Goal: Transaction & Acquisition: Purchase product/service

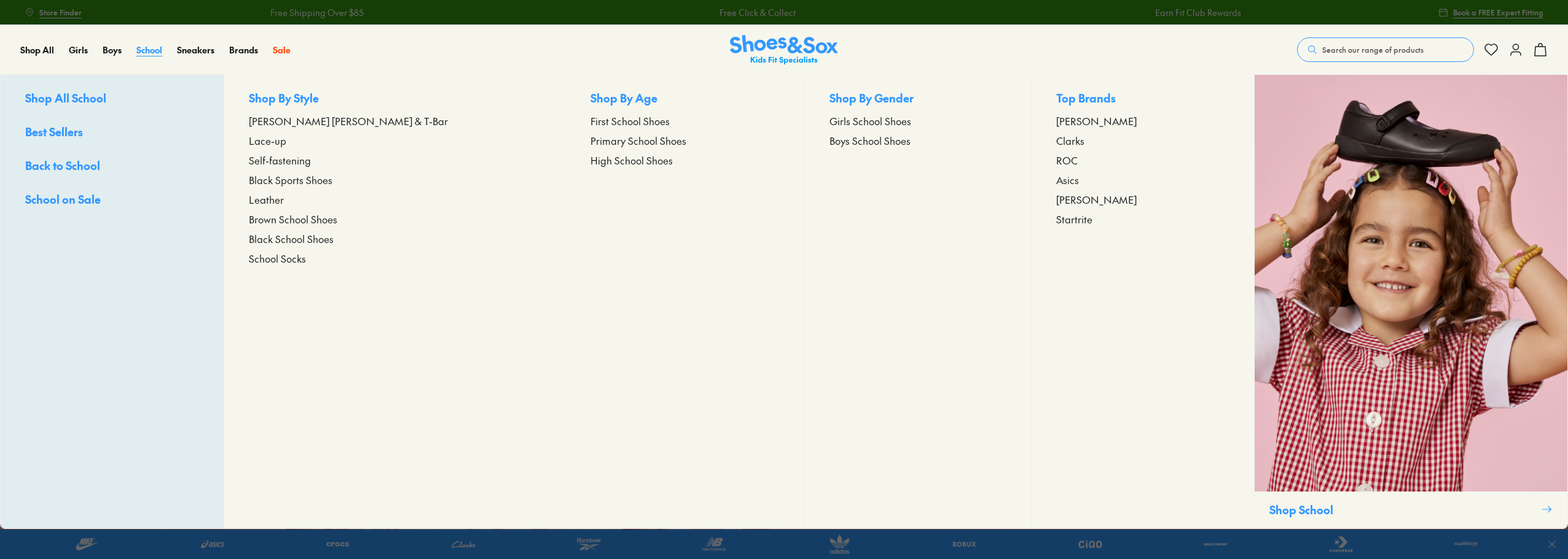
click at [147, 52] on span "School" at bounding box center [150, 50] width 26 height 12
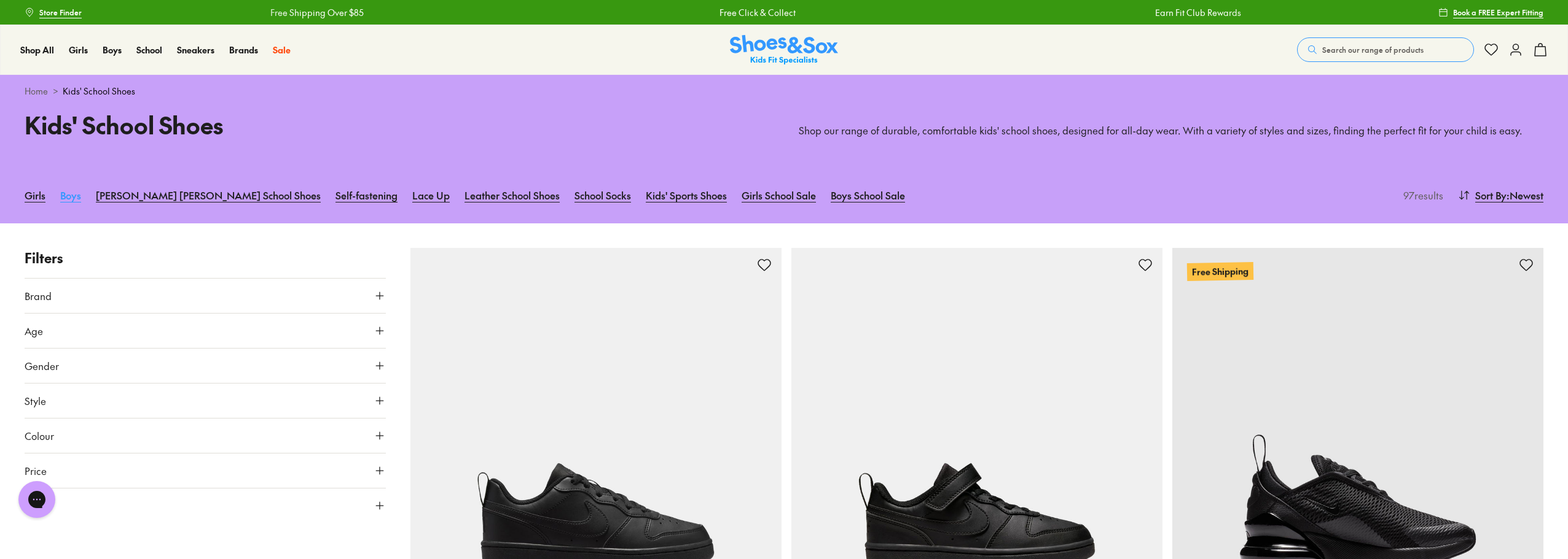
click at [71, 199] on link "Boys" at bounding box center [71, 194] width 21 height 27
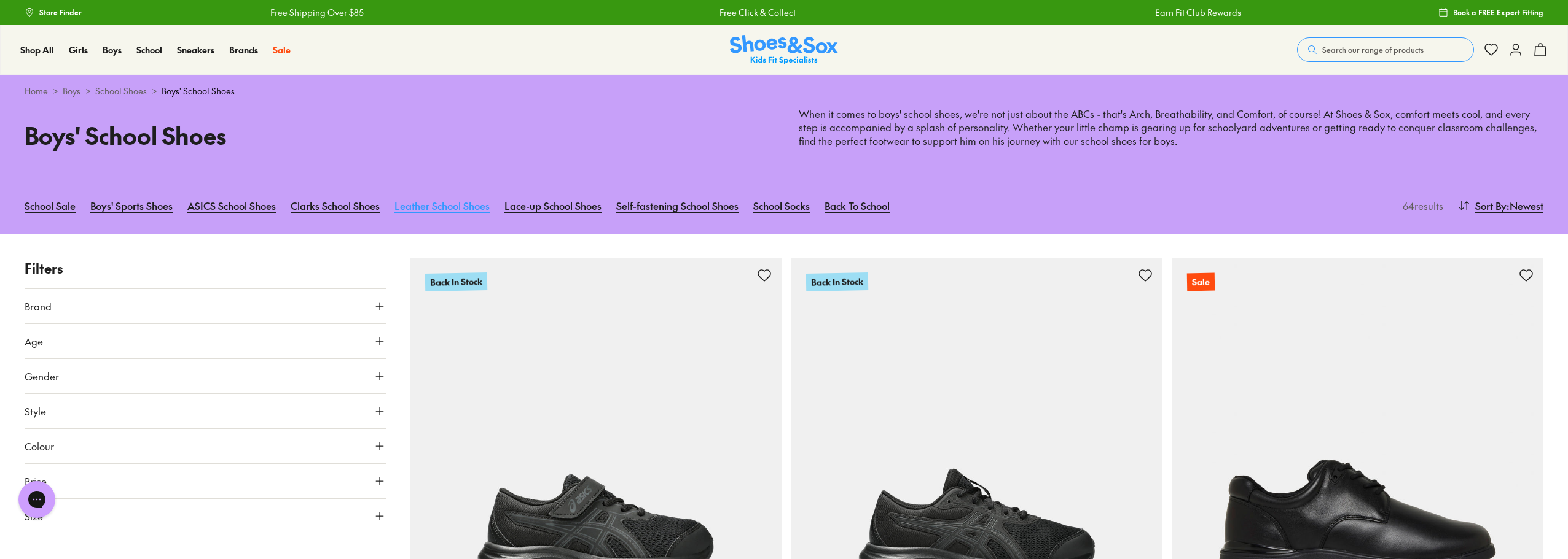
click at [445, 200] on link "Leather School Shoes" at bounding box center [441, 205] width 95 height 27
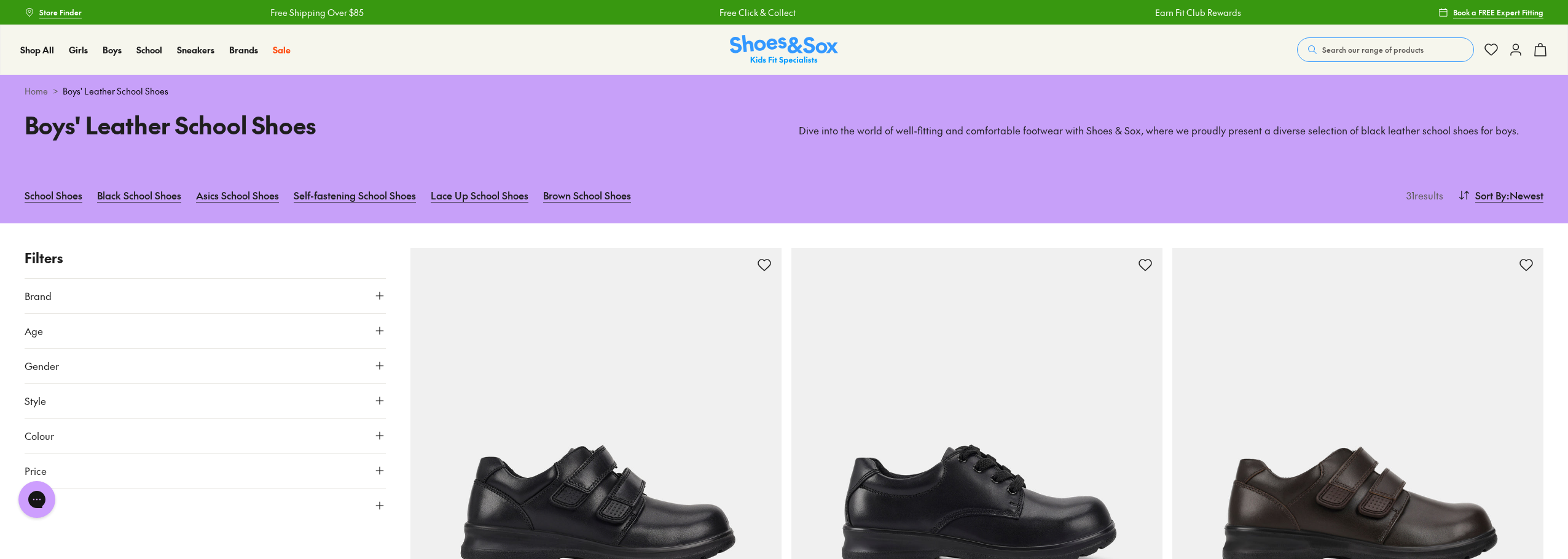
click at [378, 330] on icon at bounding box center [379, 330] width 12 height 12
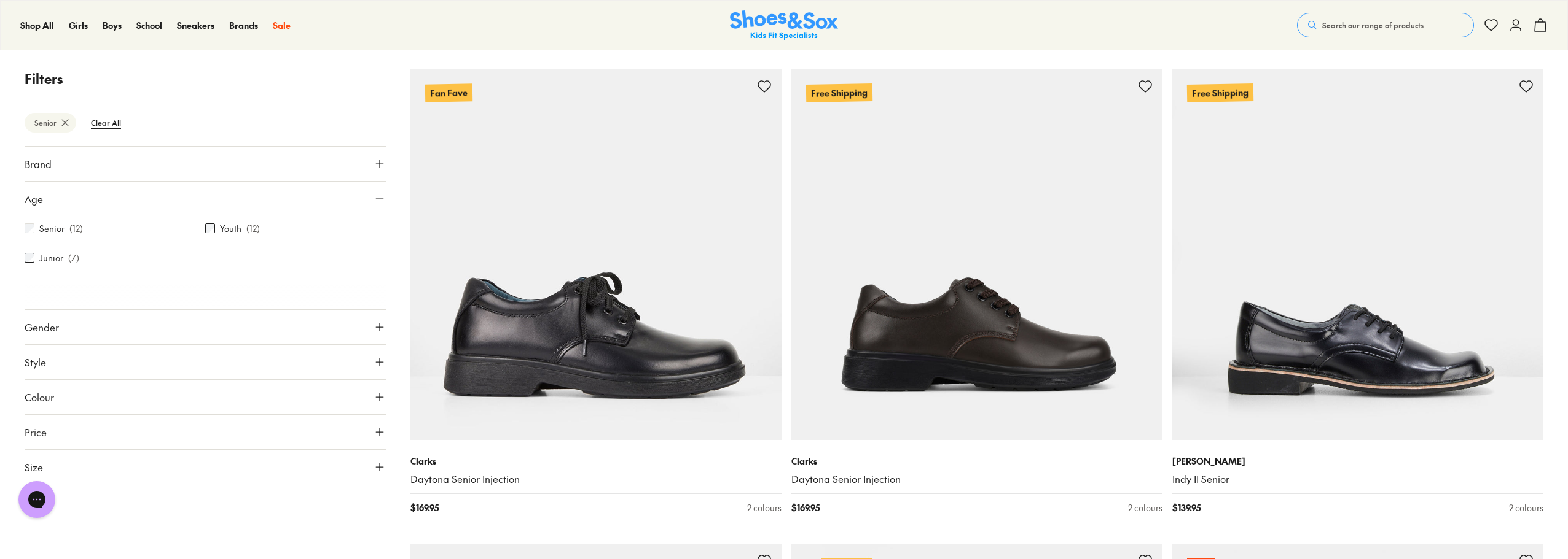
scroll to position [469, 0]
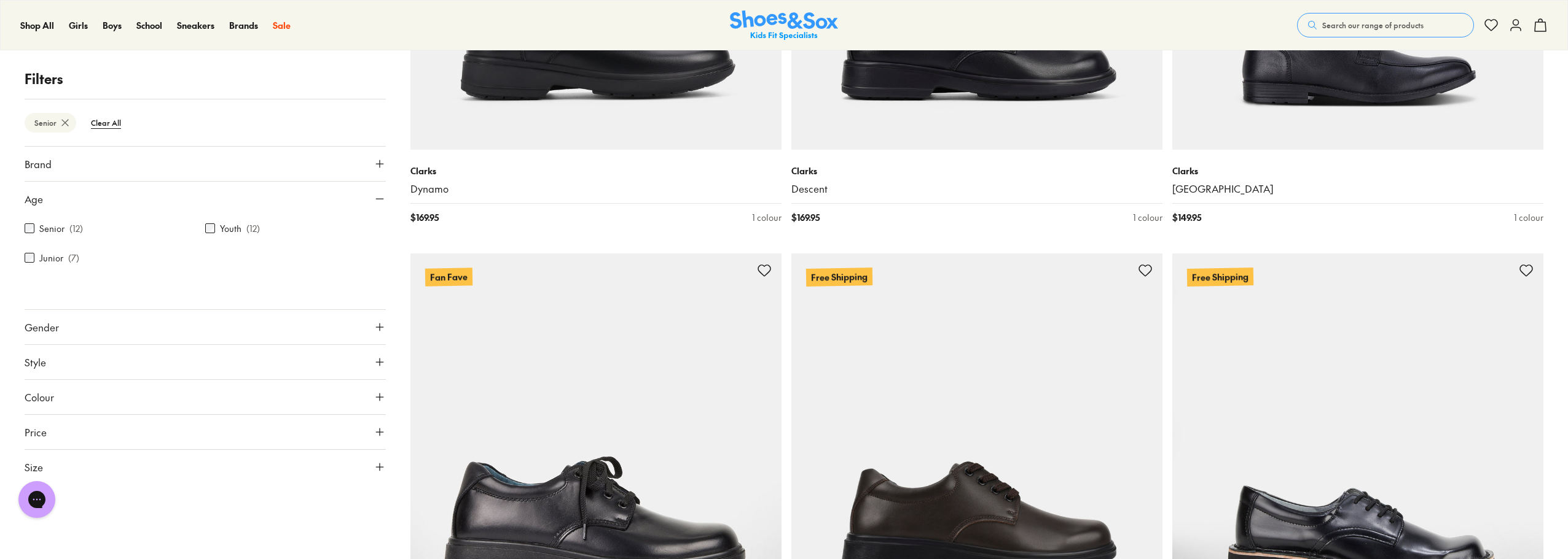
click at [380, 166] on icon at bounding box center [379, 164] width 12 height 12
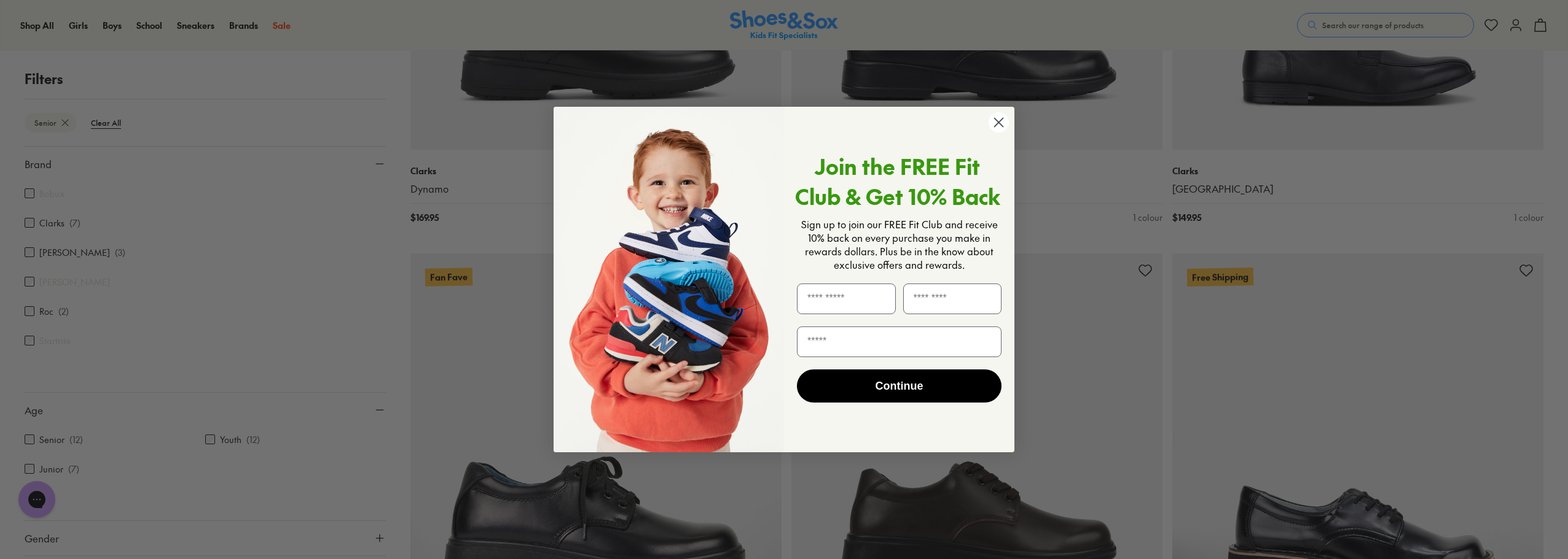
click at [25, 226] on div "Close dialog Join the FREE Fit Club & Get 10% Back Sign up to join our FREE Fit…" at bounding box center [784, 279] width 1568 height 559
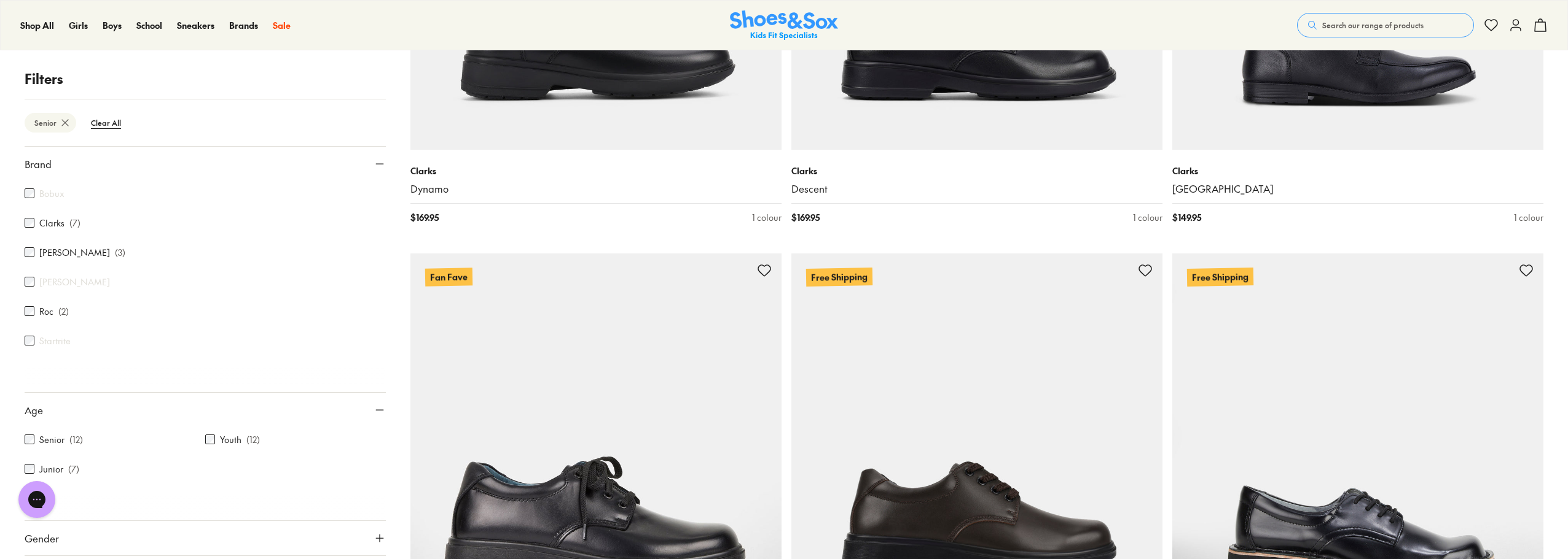
click at [28, 217] on div "Clarks ( 7 )" at bounding box center [205, 223] width 361 height 15
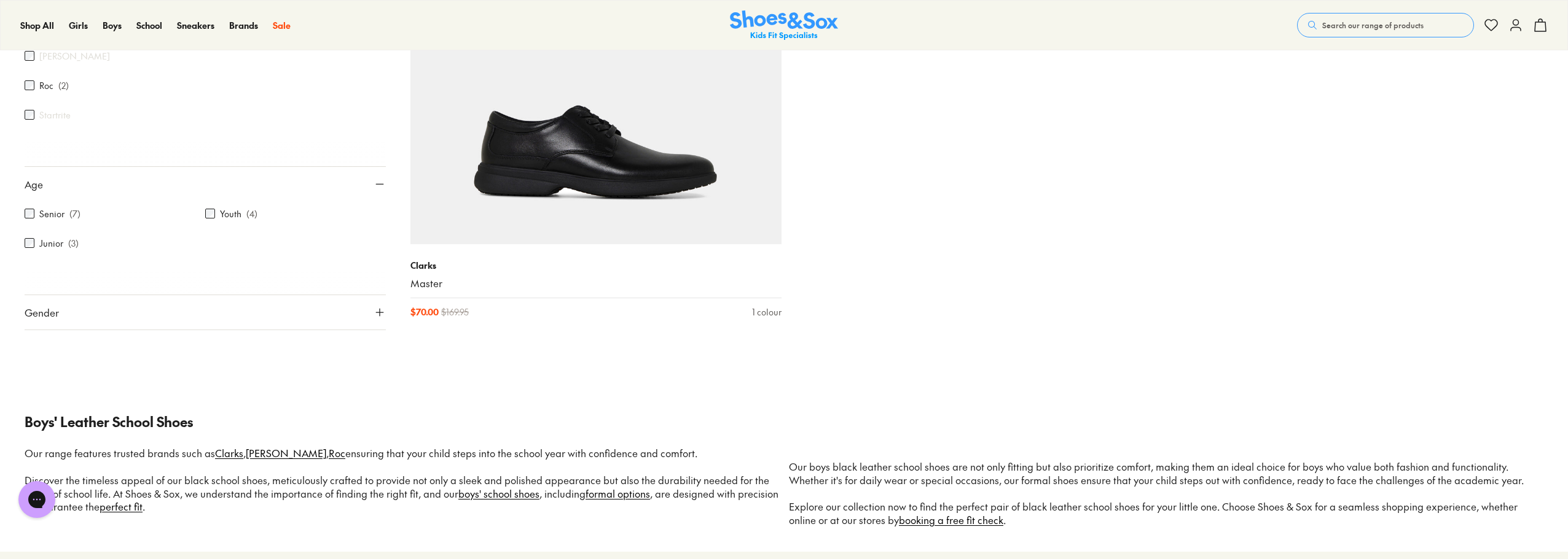
scroll to position [1332, 0]
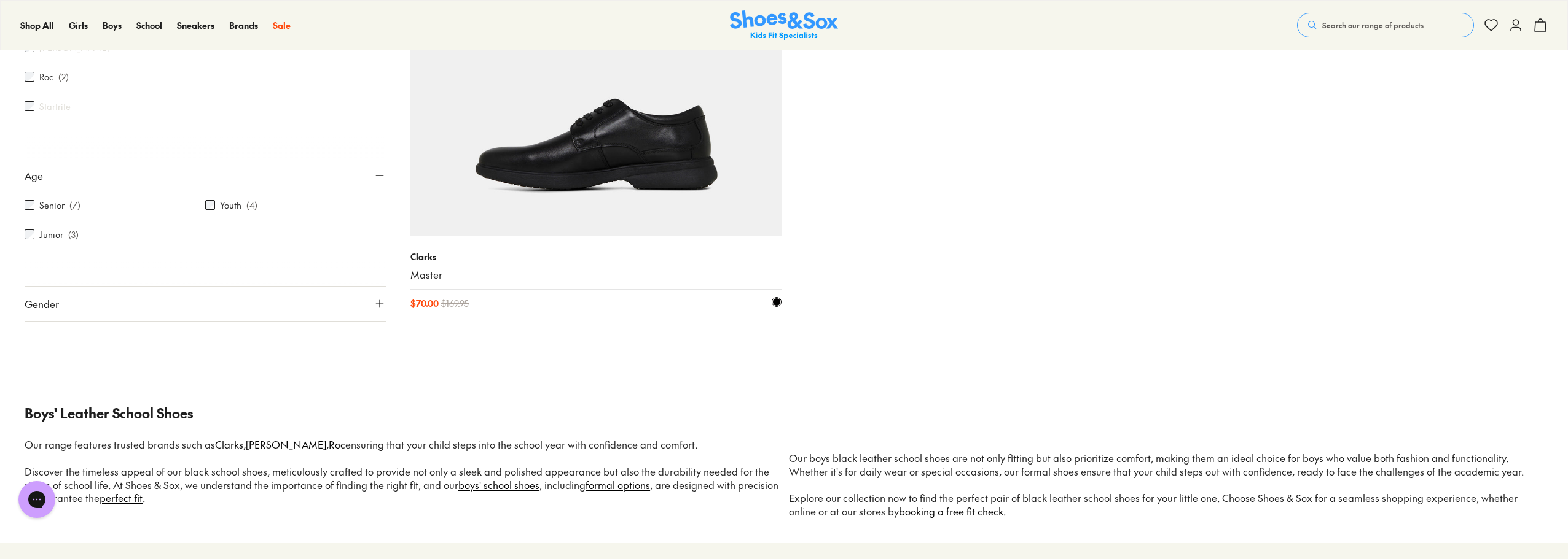
click at [607, 159] on img at bounding box center [596, 50] width 371 height 371
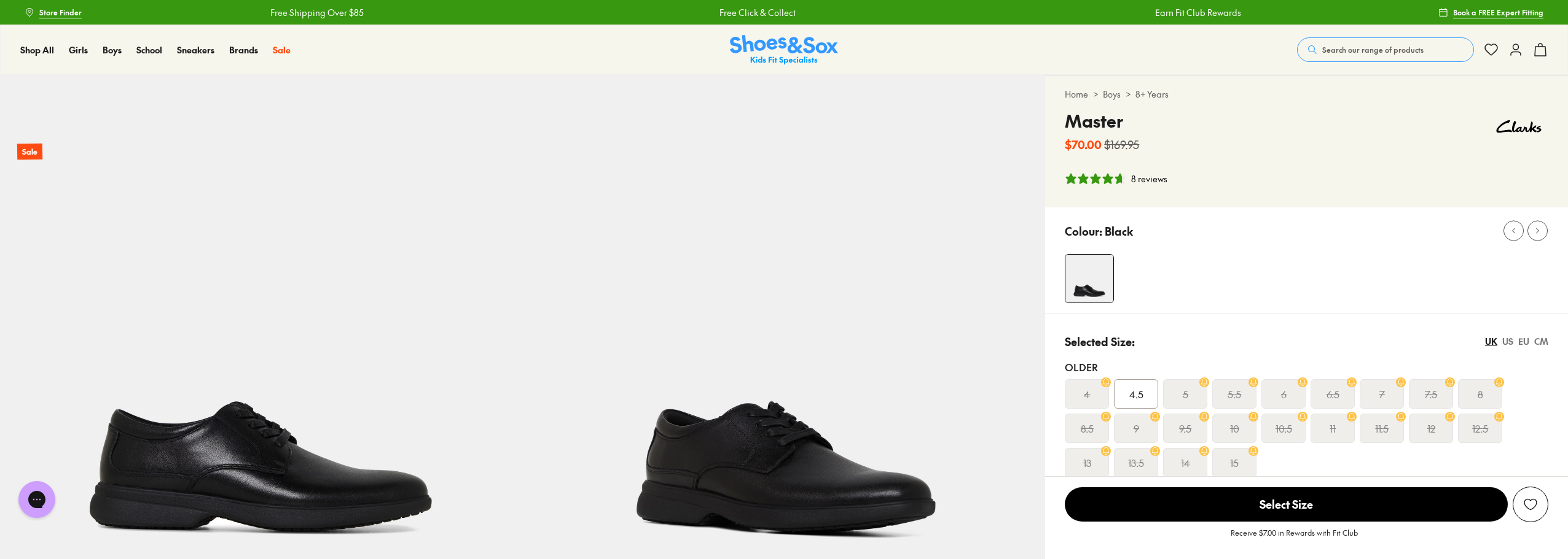
select select "*"
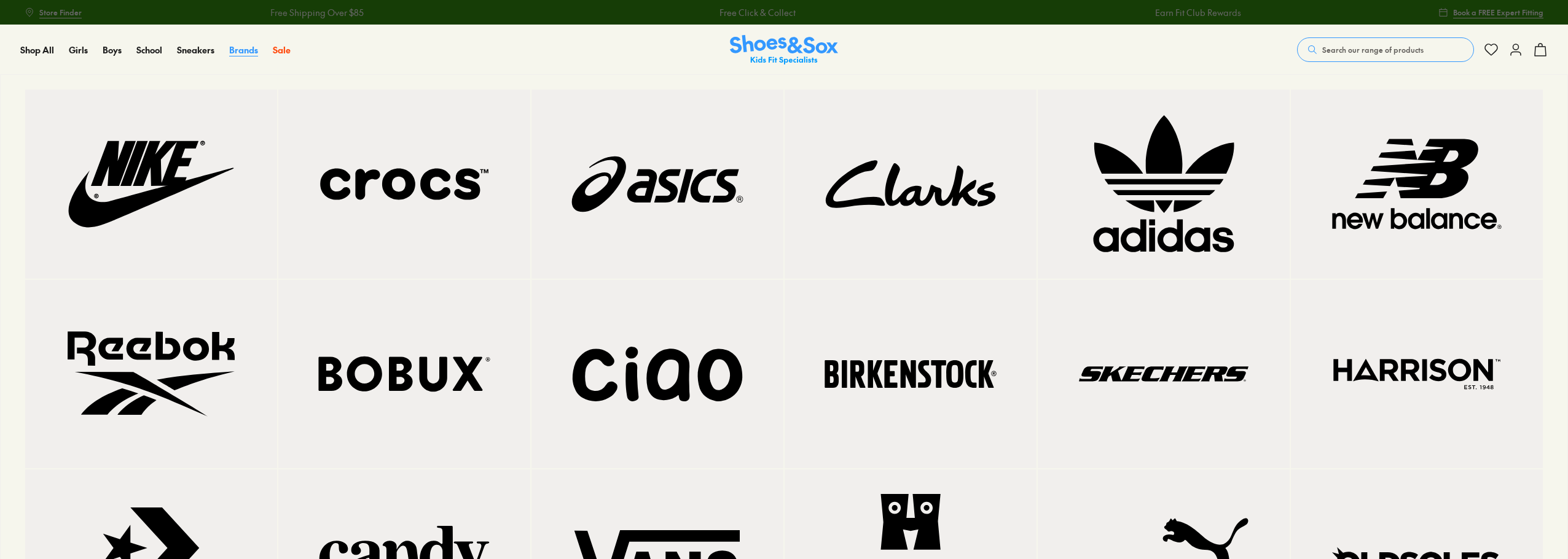
click at [247, 51] on span "Brands" at bounding box center [243, 50] width 28 height 12
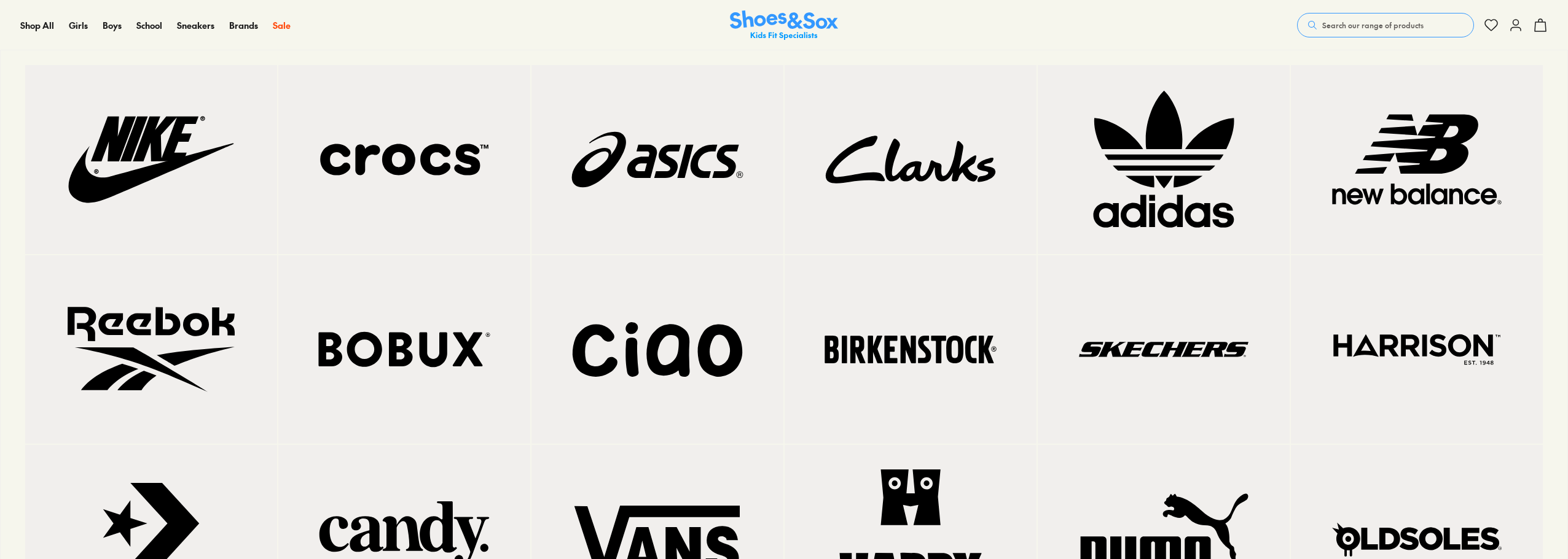
scroll to position [3382, 0]
click at [913, 177] on img at bounding box center [910, 159] width 203 height 140
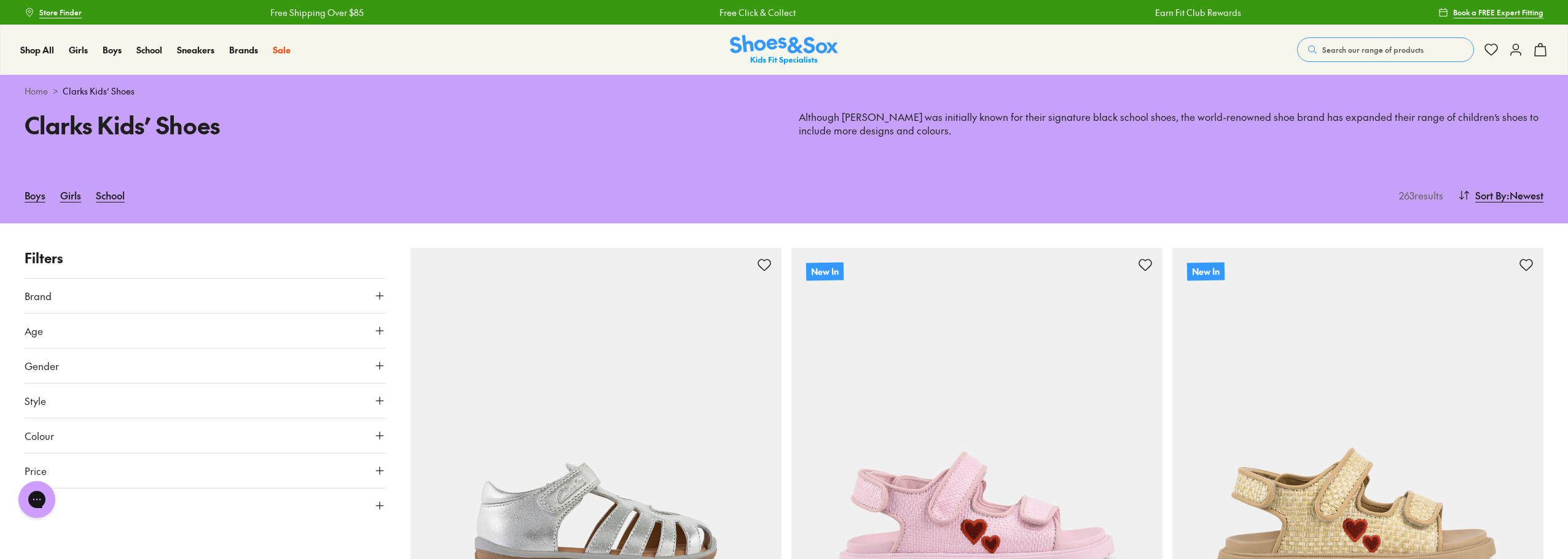
click at [379, 328] on use at bounding box center [379, 330] width 7 height 7
click at [379, 328] on icon at bounding box center [379, 330] width 12 height 12
click at [379, 328] on use at bounding box center [379, 330] width 7 height 7
click at [382, 330] on icon at bounding box center [379, 330] width 12 height 12
click at [0, 0] on icon at bounding box center [0, 0] width 0 height 0
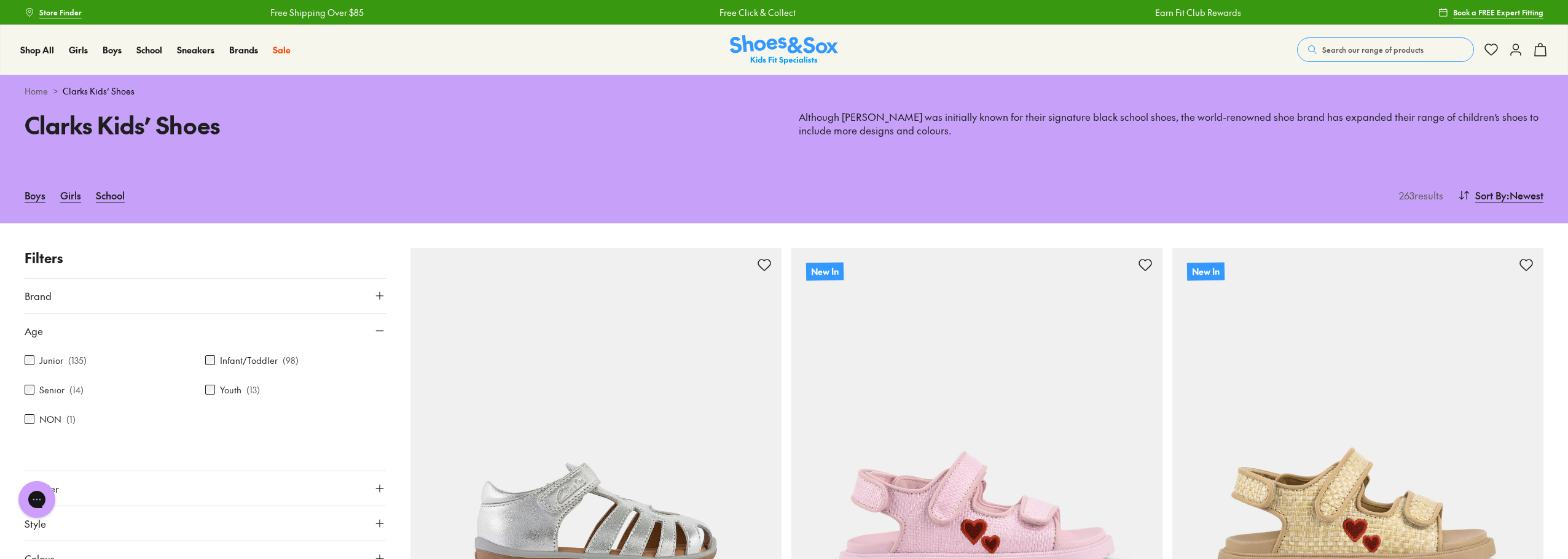
click at [378, 330] on icon at bounding box center [379, 330] width 12 height 12
click at [0, 0] on icon at bounding box center [0, 0] width 0 height 0
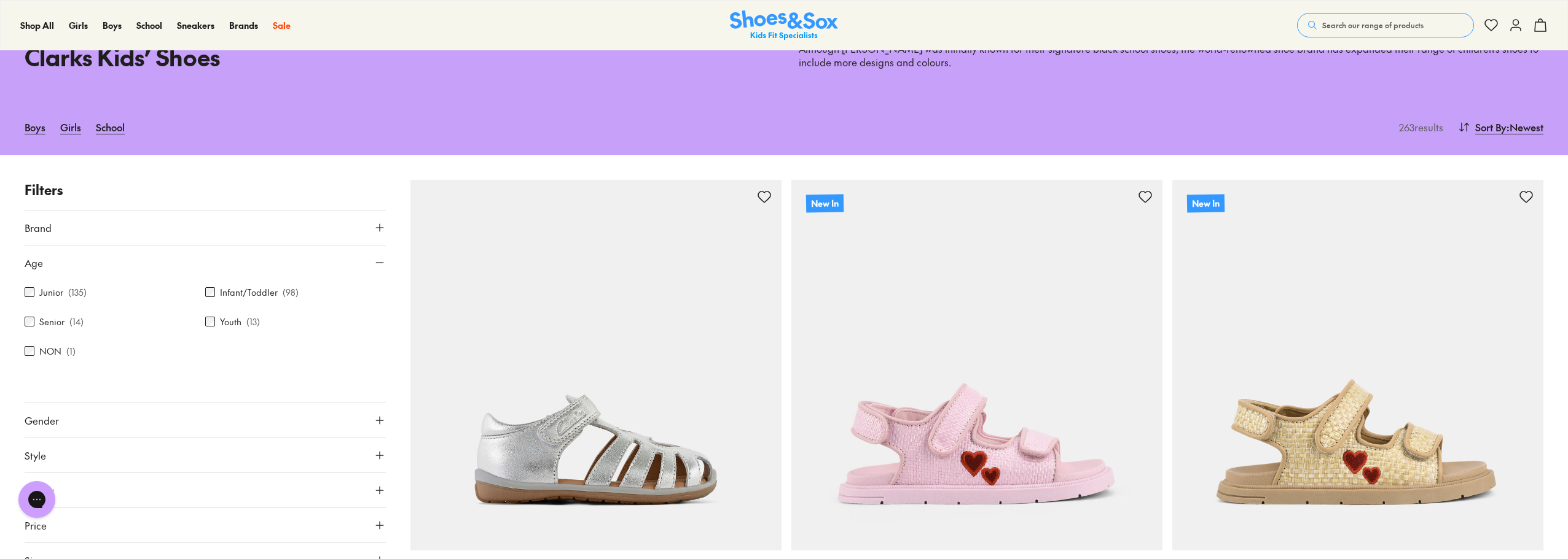
scroll to position [246, 0]
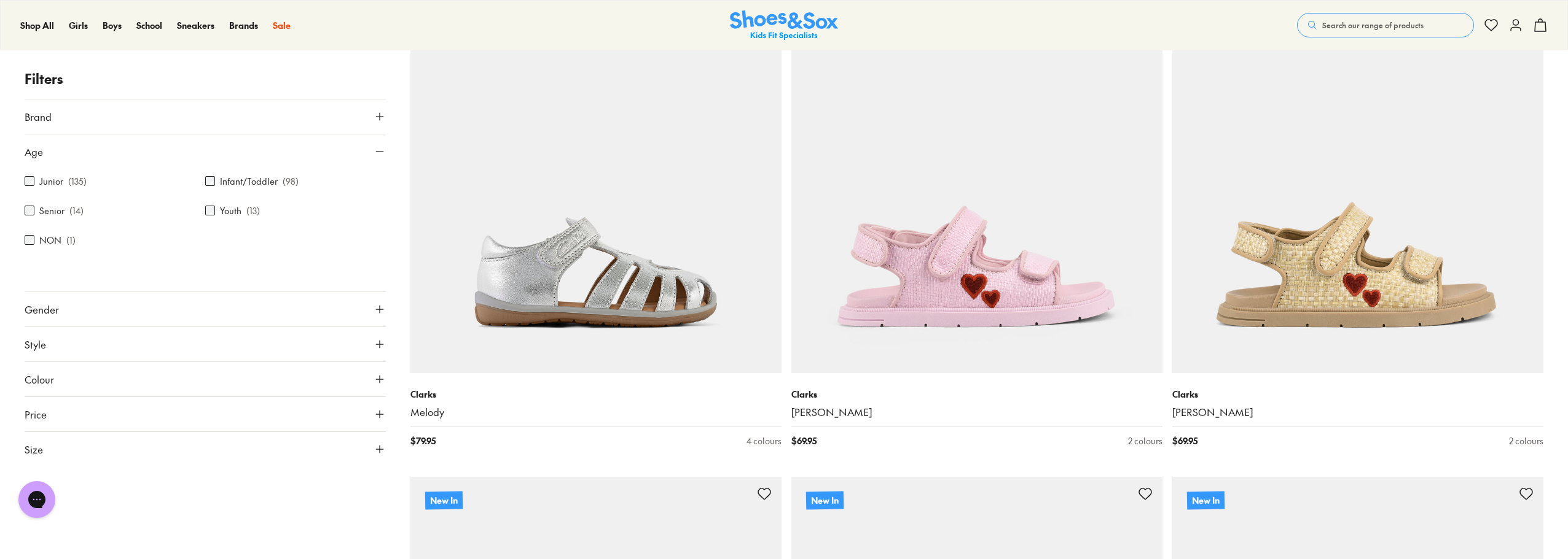
click at [380, 308] on icon at bounding box center [379, 309] width 12 height 12
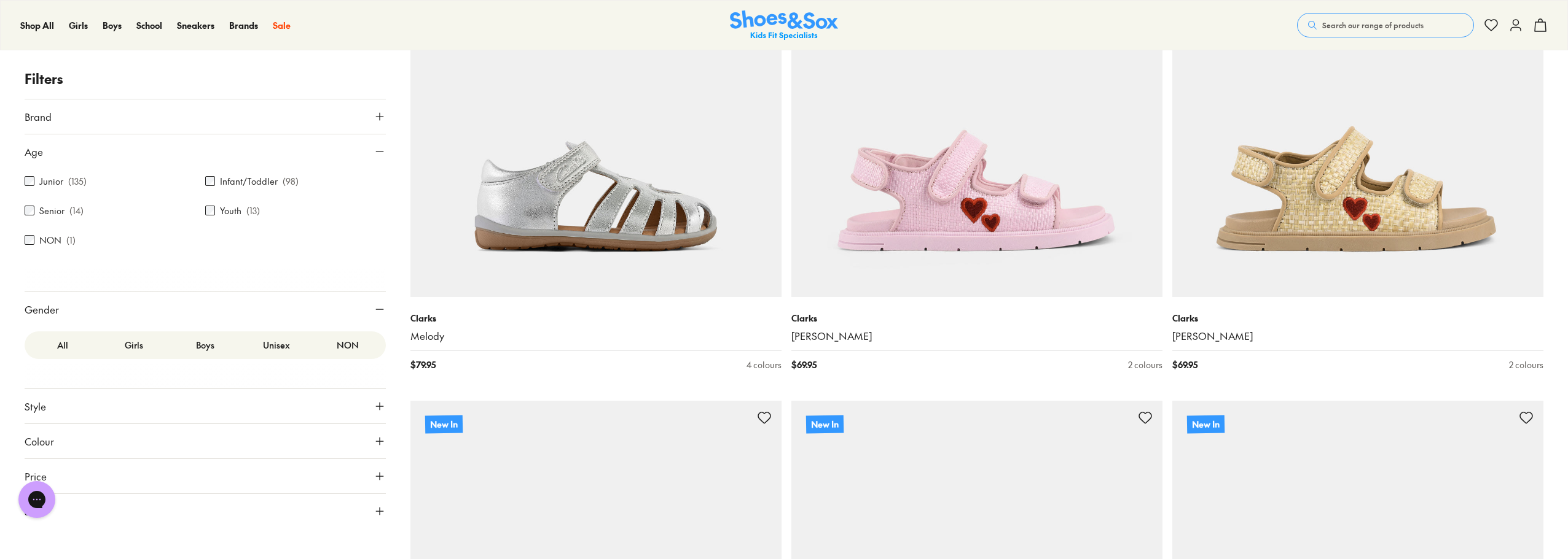
scroll to position [430, 0]
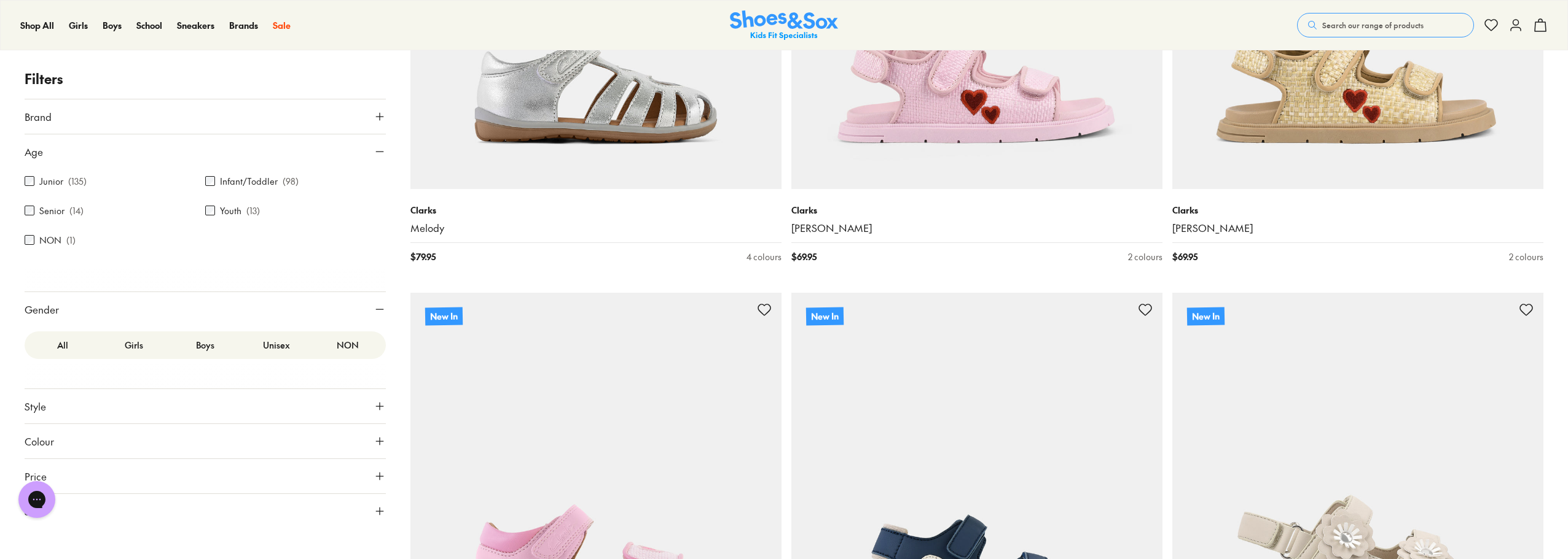
click at [348, 345] on label "NON" at bounding box center [348, 345] width 72 height 23
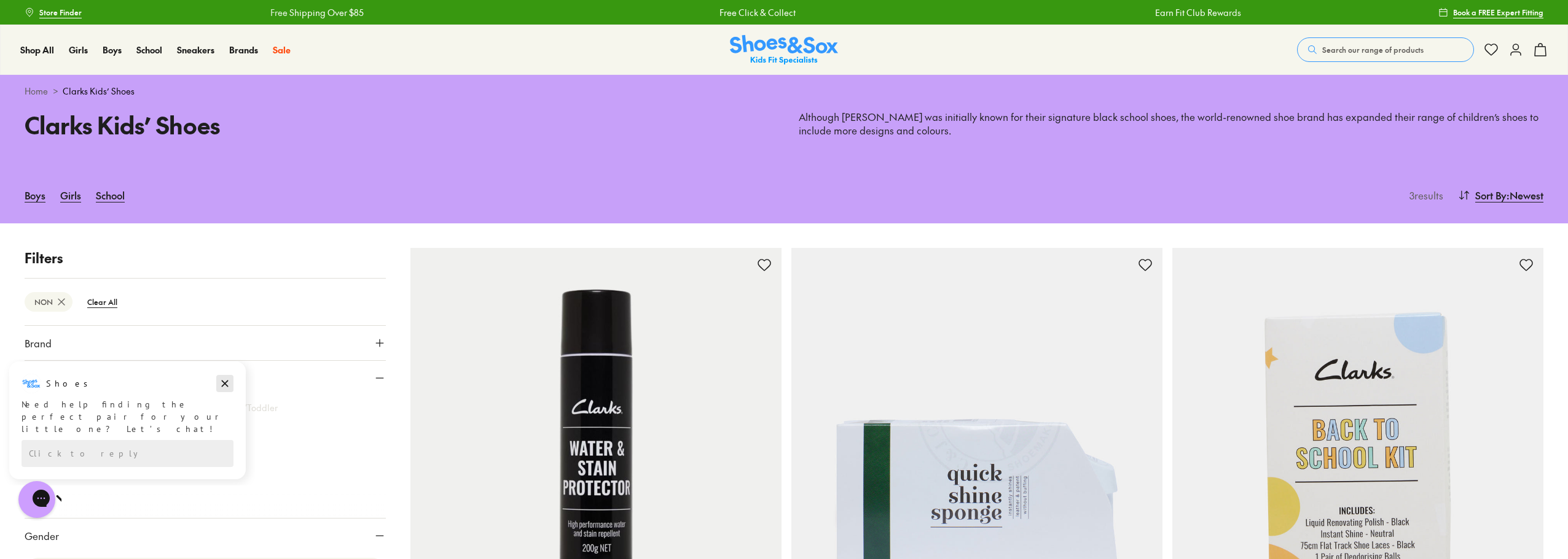
click at [224, 386] on icon "Dismiss campaign" at bounding box center [225, 384] width 12 height 15
click at [379, 376] on icon at bounding box center [379, 378] width 12 height 12
click at [64, 304] on use at bounding box center [62, 302] width 7 height 7
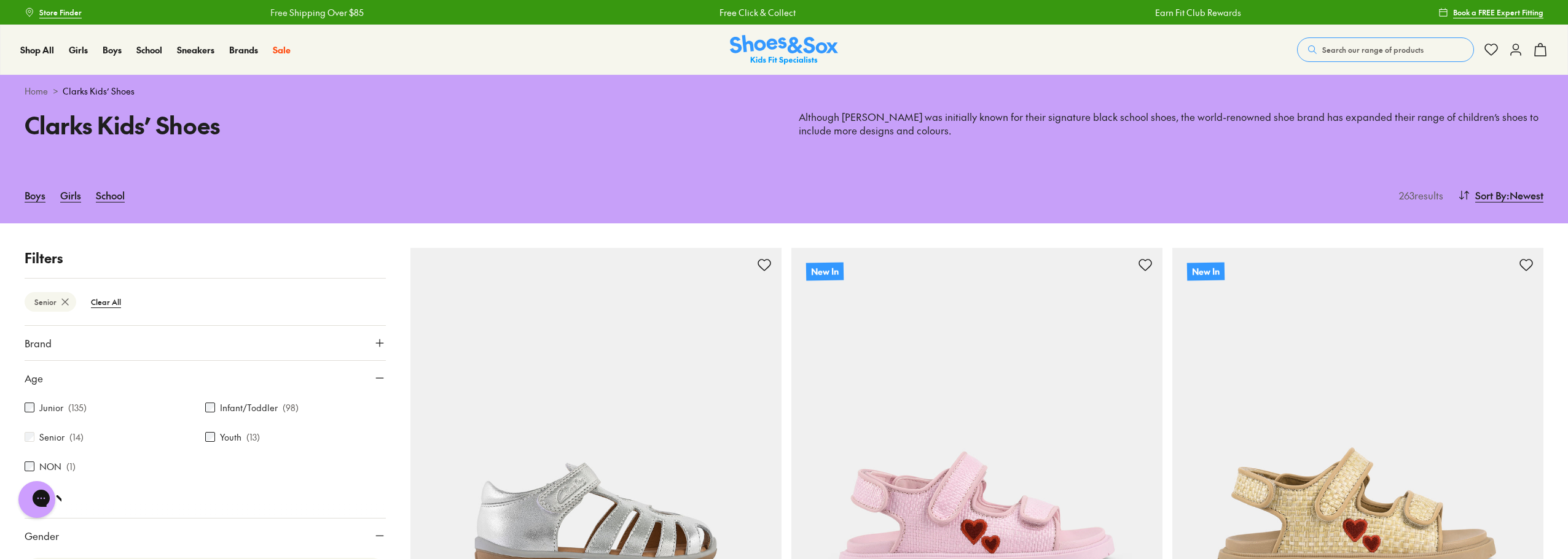
scroll to position [162, 0]
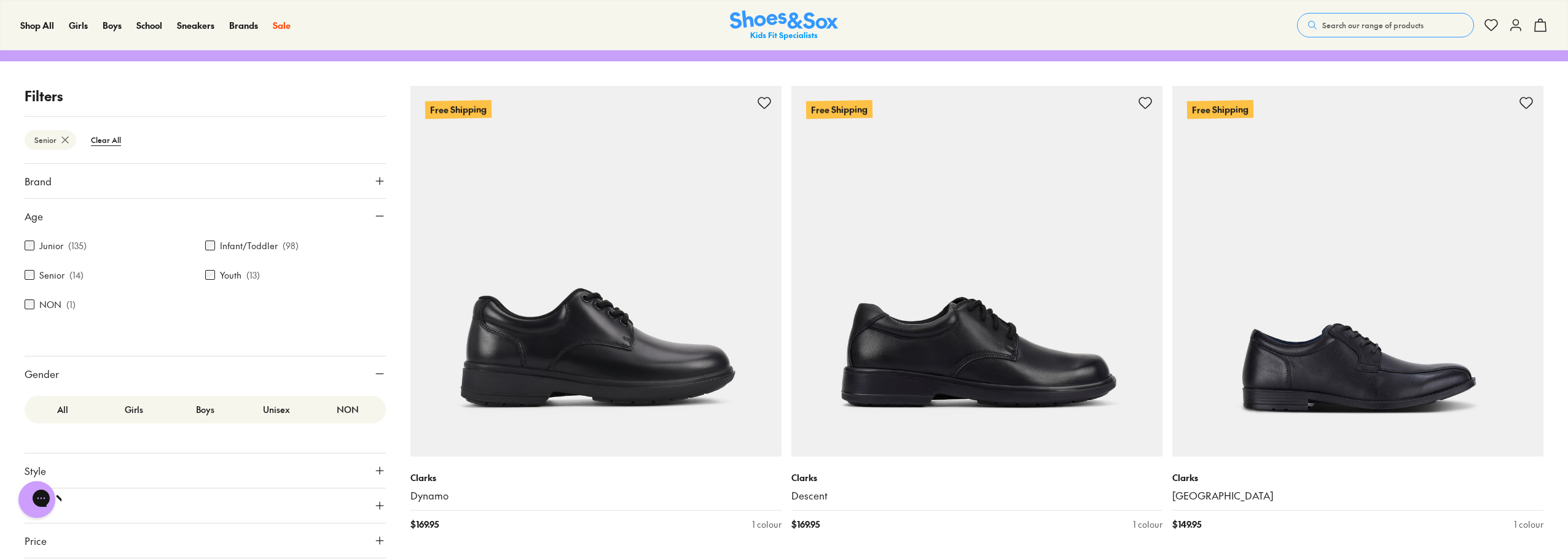
click at [199, 407] on label "Boys" at bounding box center [205, 410] width 72 height 23
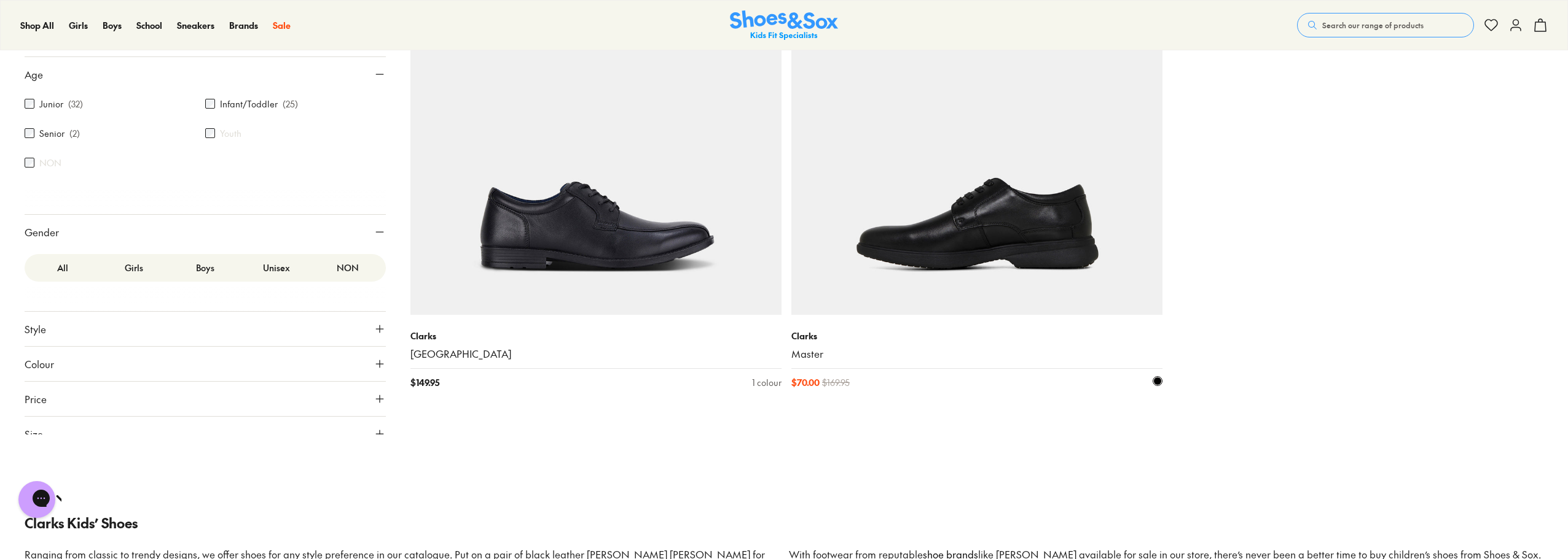
scroll to position [307, 0]
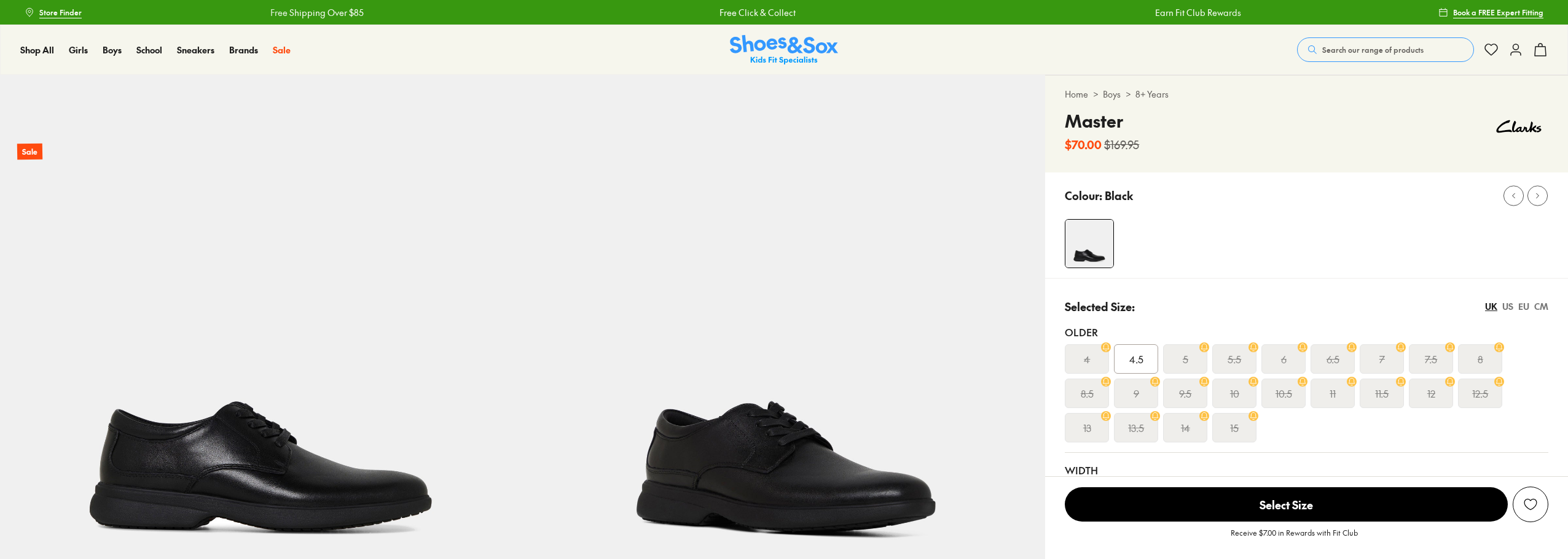
select select "*"
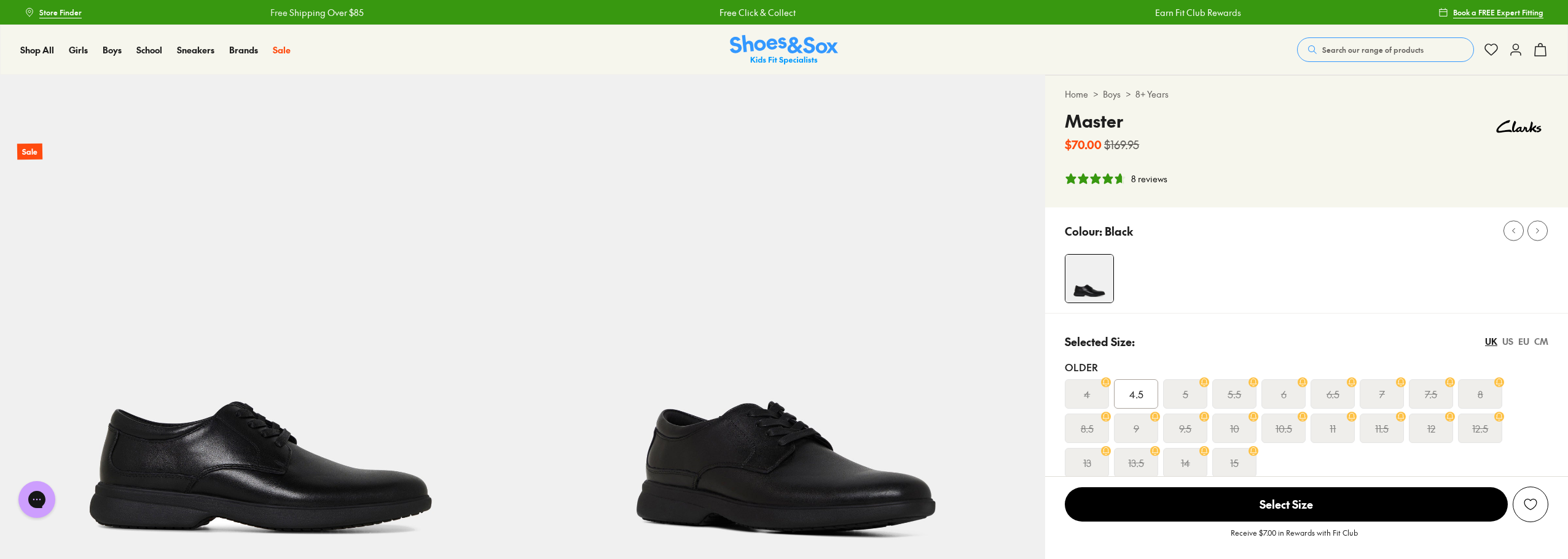
click at [1087, 429] on s "8.5" at bounding box center [1087, 429] width 13 height 15
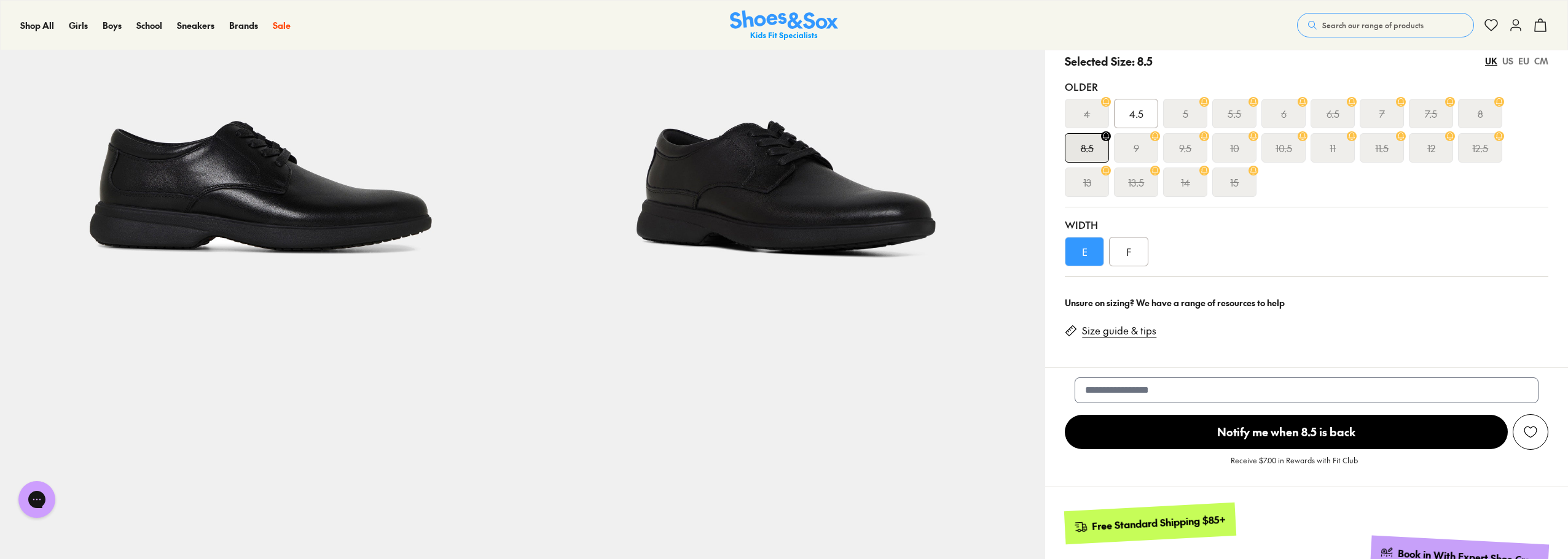
scroll to position [307, 0]
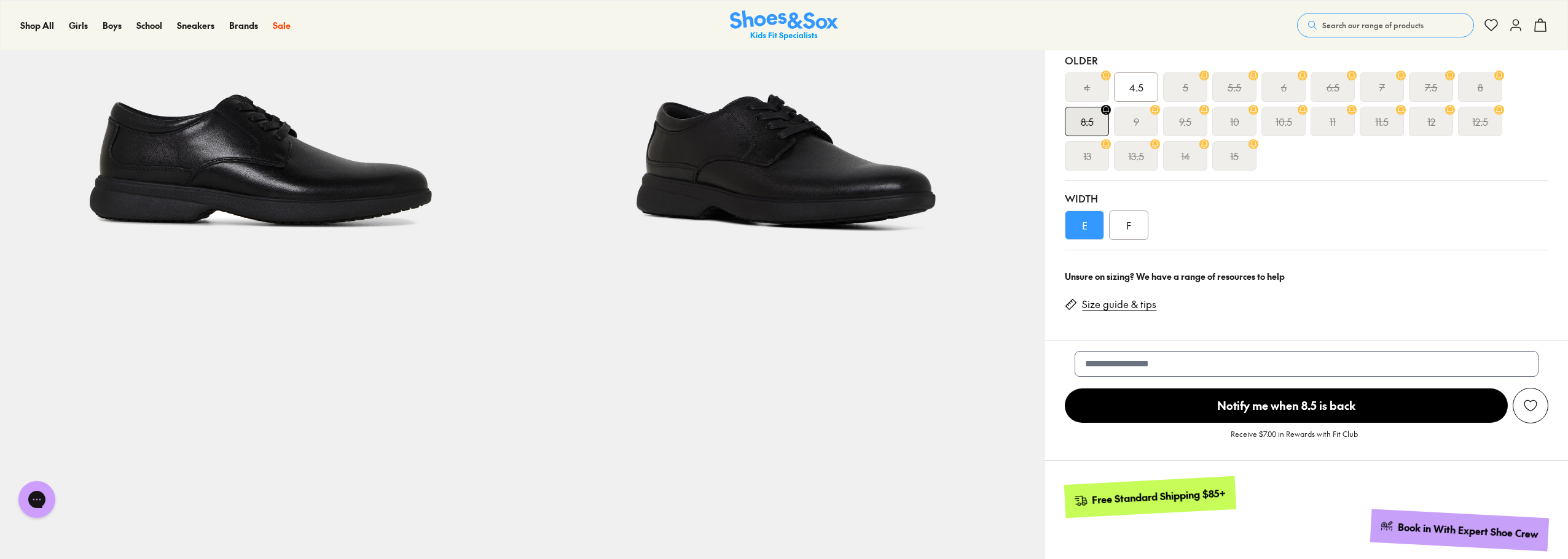
click at [1125, 221] on div "F" at bounding box center [1128, 225] width 39 height 29
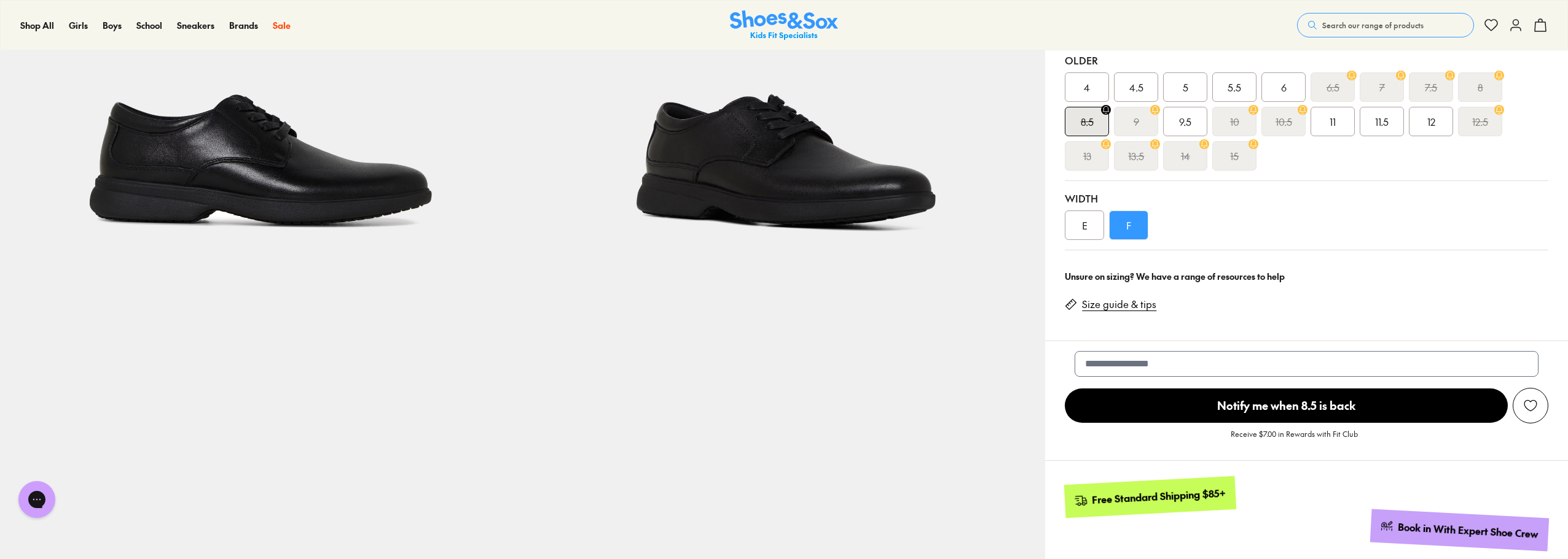
click at [1186, 120] on span "9.5" at bounding box center [1185, 121] width 12 height 15
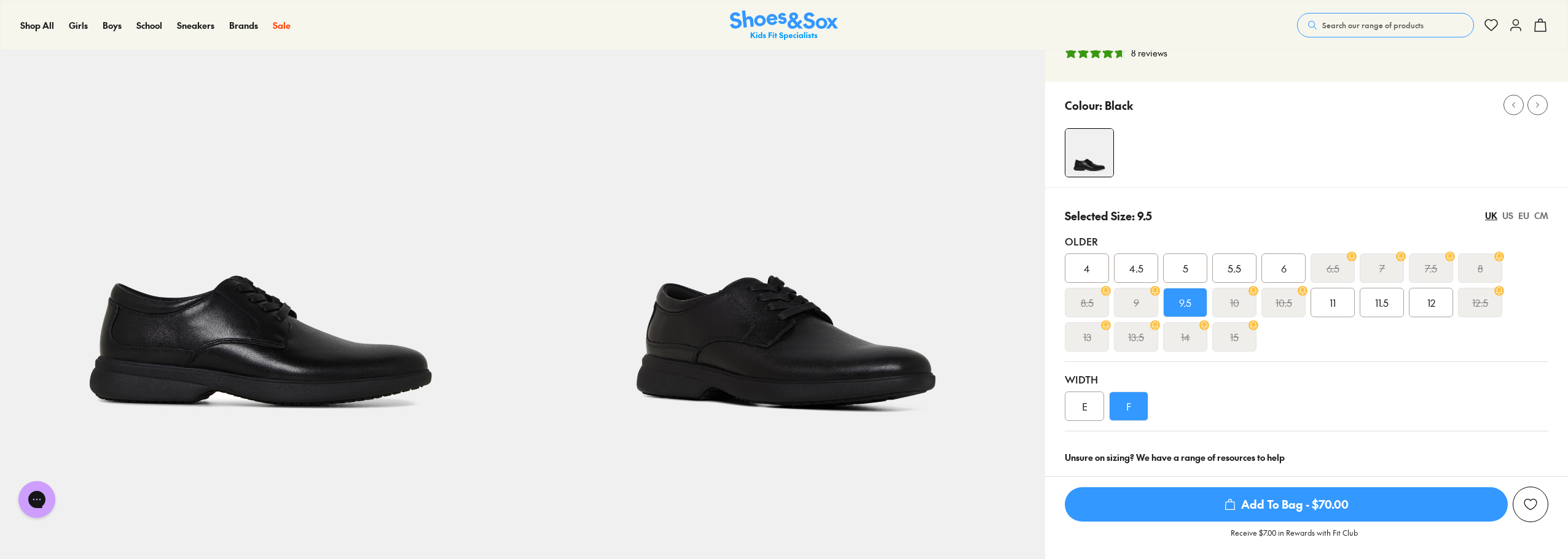
scroll to position [123, 0]
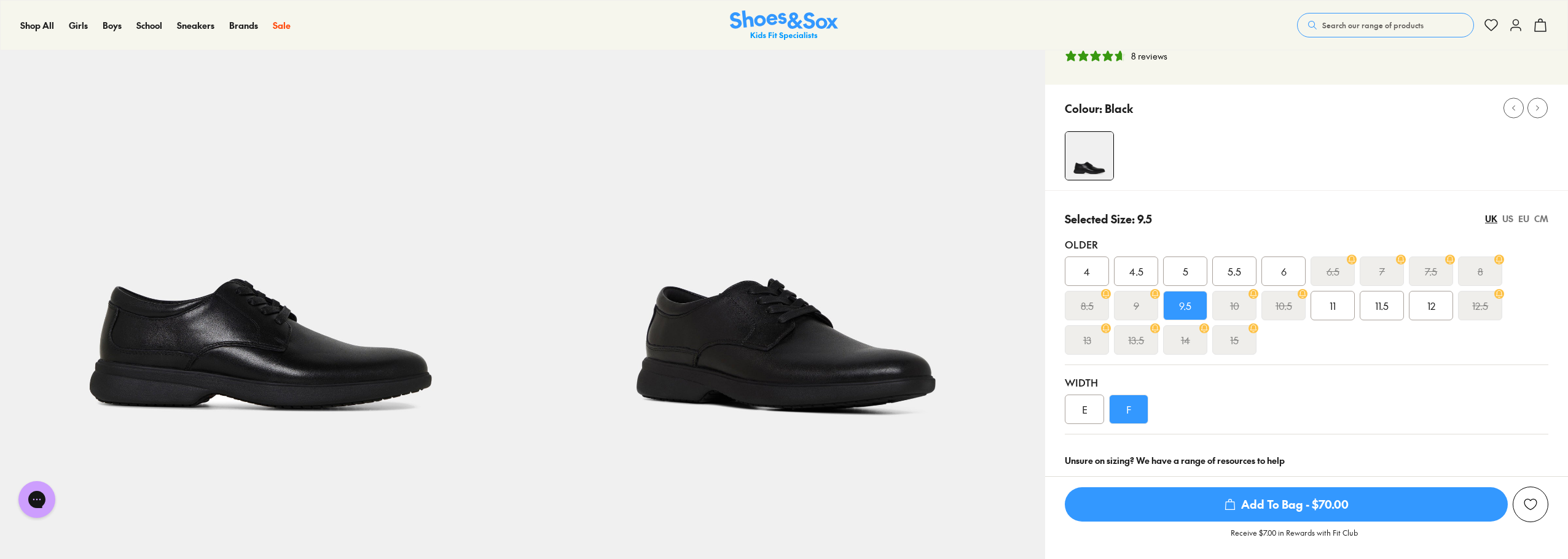
click at [1541, 223] on div "CM" at bounding box center [1540, 219] width 14 height 13
click at [1333, 379] on div "Width" at bounding box center [1307, 382] width 484 height 15
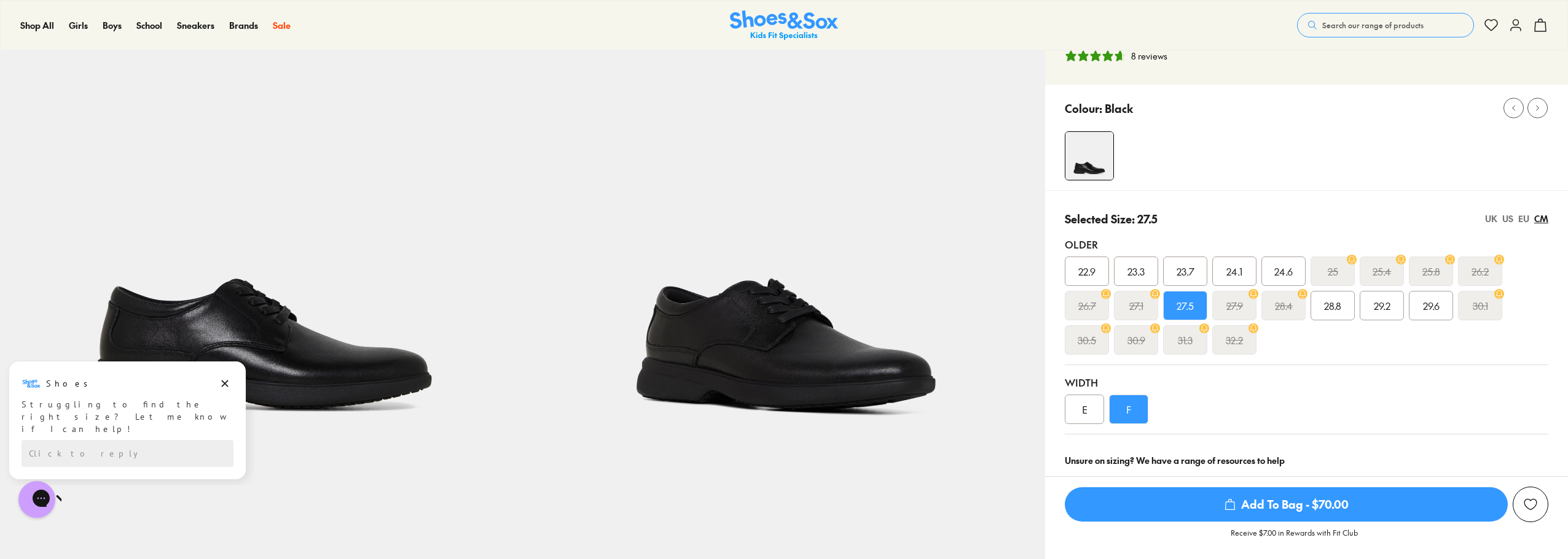
click at [1199, 311] on div "27.5" at bounding box center [1185, 306] width 44 height 29
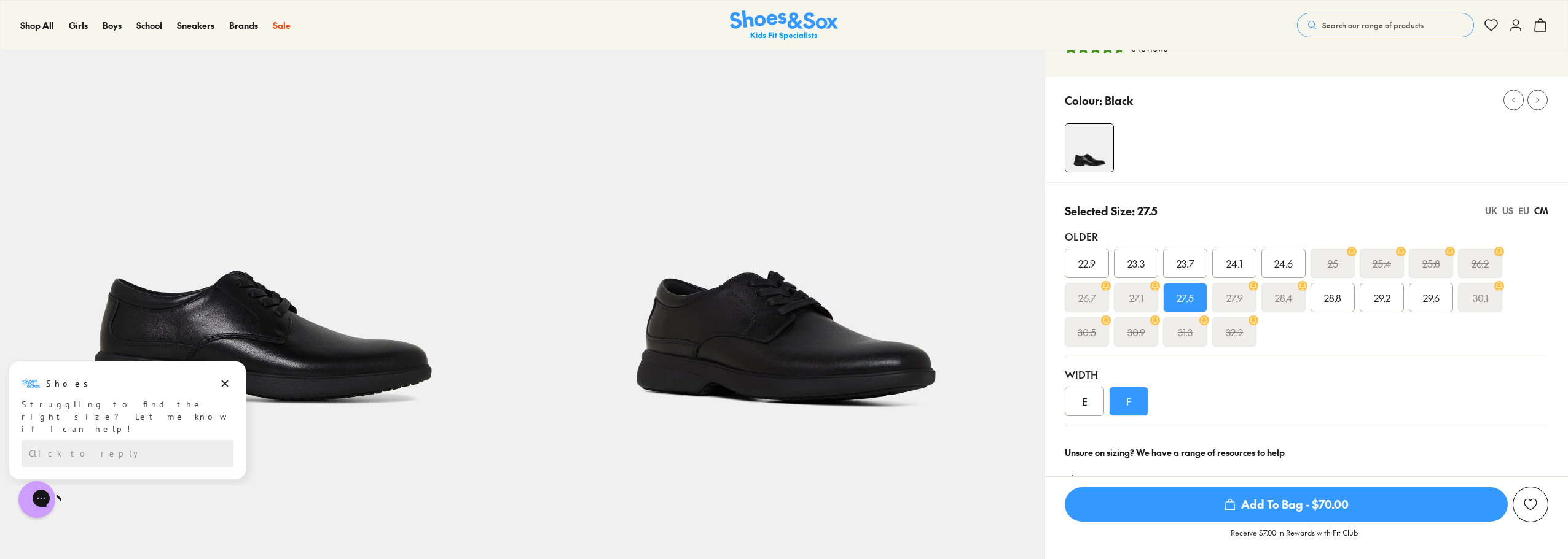
scroll to position [307, 0]
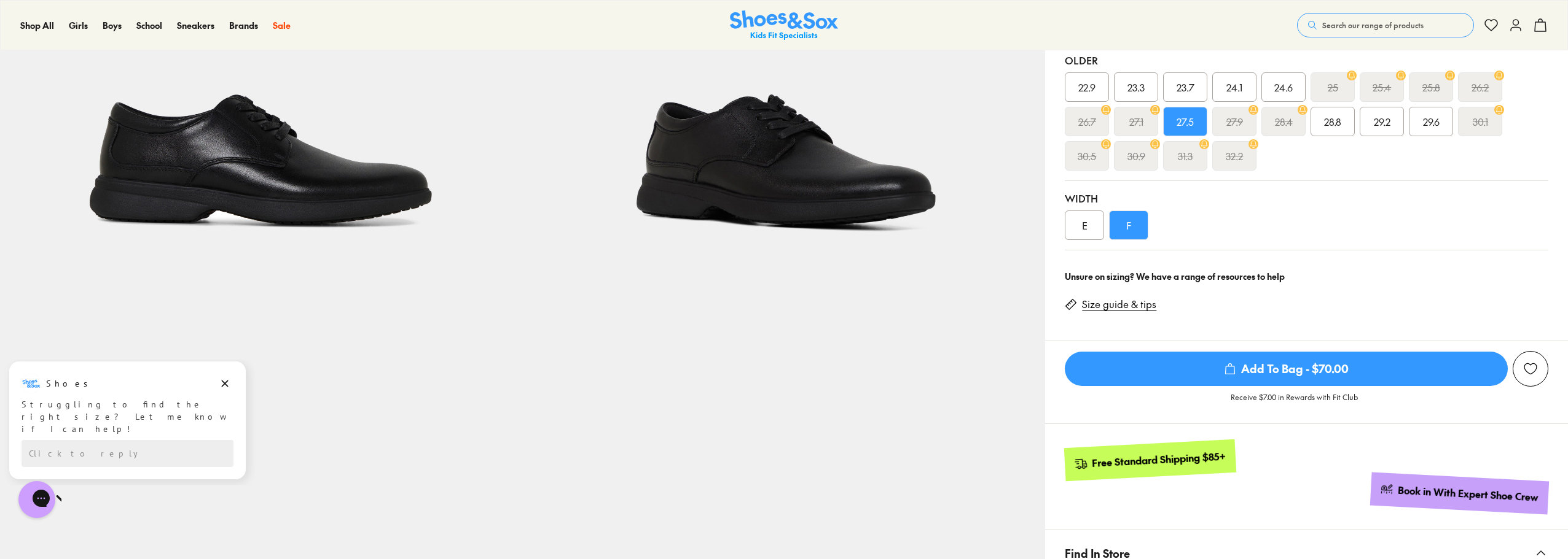
drag, startPoint x: 1082, startPoint y: 234, endPoint x: 1090, endPoint y: 243, distance: 12.0
click at [1083, 236] on div "E" at bounding box center [1084, 225] width 39 height 29
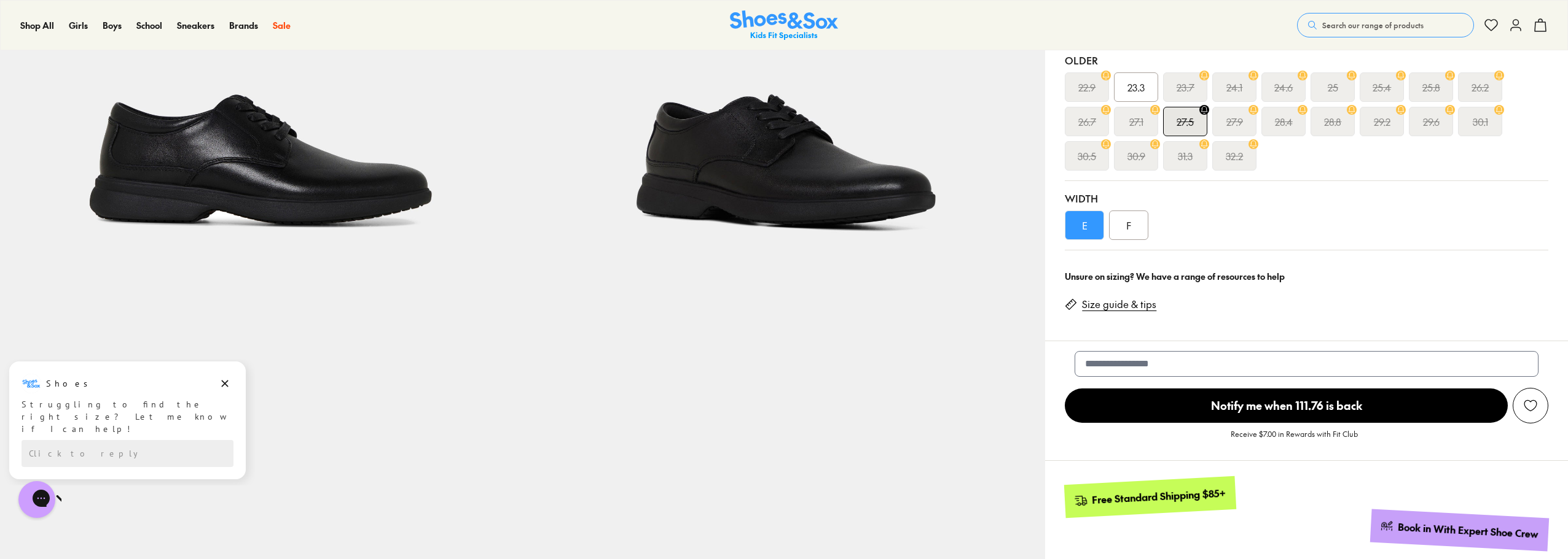
click at [1330, 209] on div "Width E F" at bounding box center [1307, 216] width 484 height 69
click at [1130, 222] on div "F" at bounding box center [1128, 225] width 39 height 29
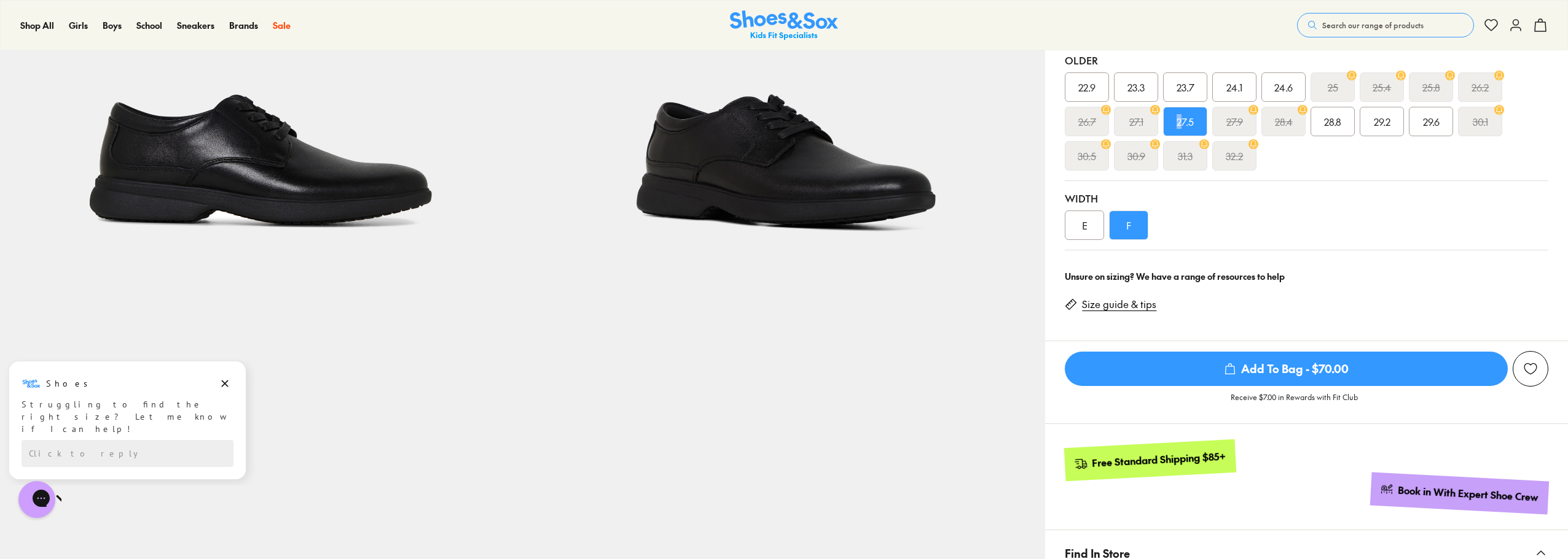
click at [1179, 119] on span "27.5" at bounding box center [1185, 121] width 17 height 15
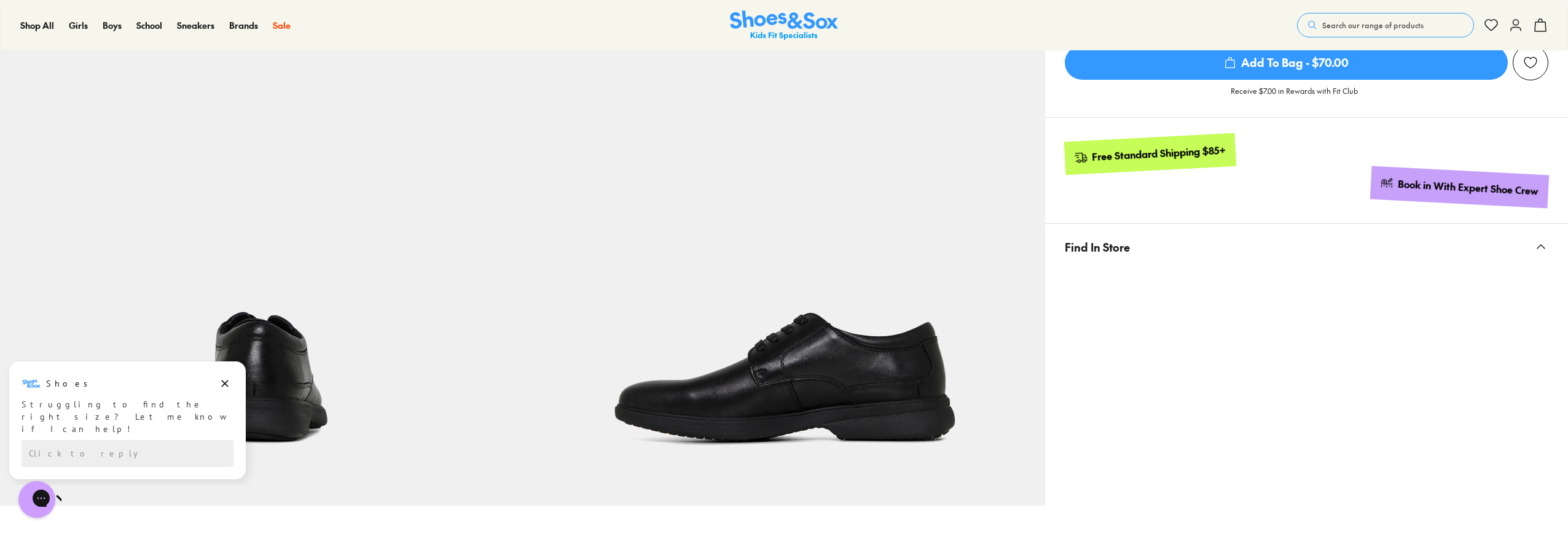
scroll to position [614, 0]
